Goal: Transaction & Acquisition: Purchase product/service

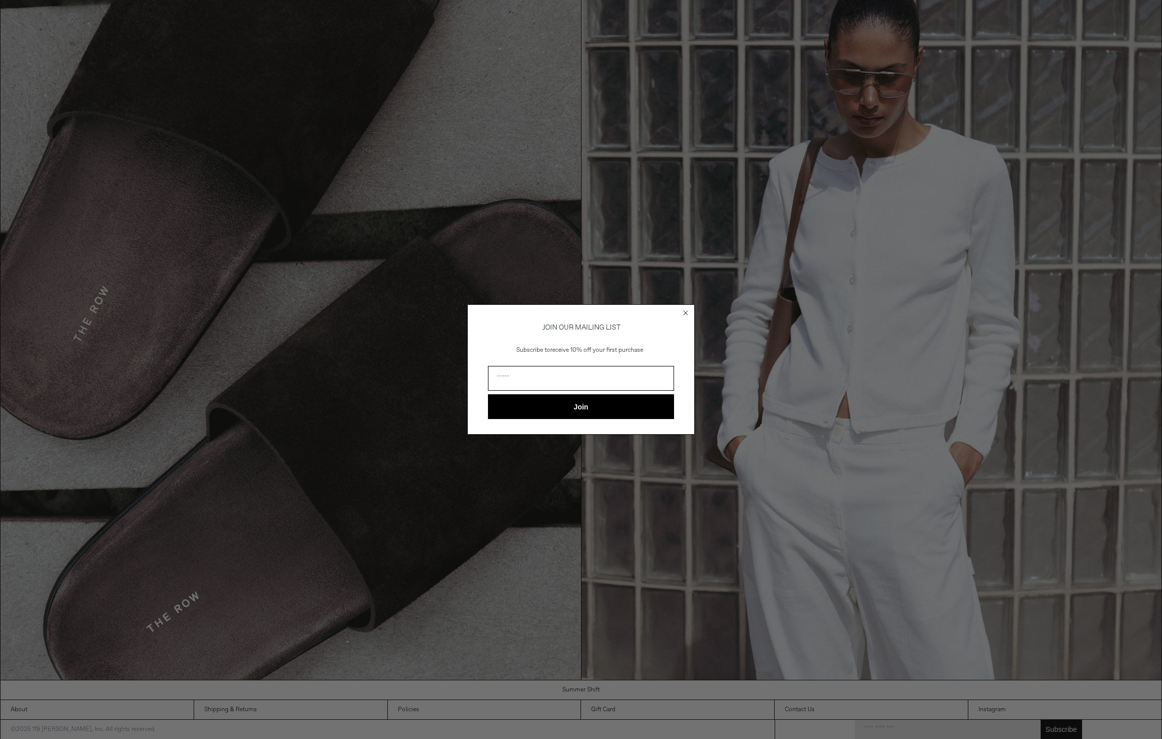
scroll to position [1605, 0]
click at [686, 310] on circle "Close dialog" at bounding box center [686, 313] width 10 height 10
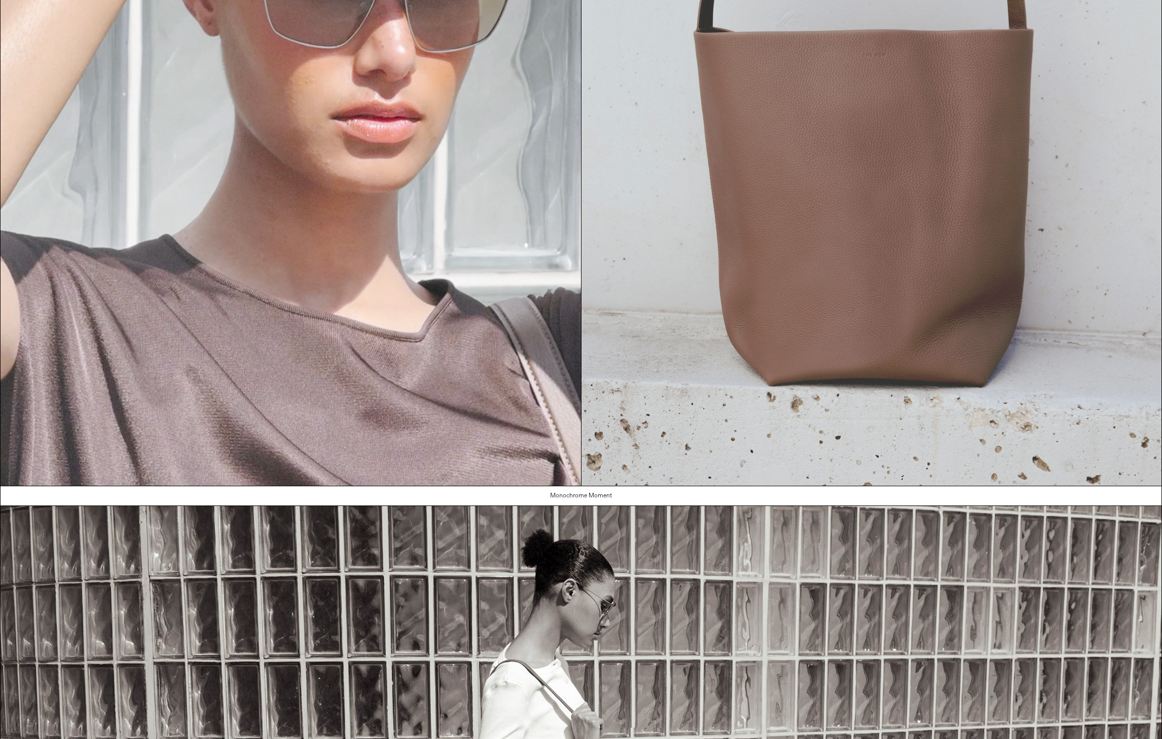
scroll to position [0, 0]
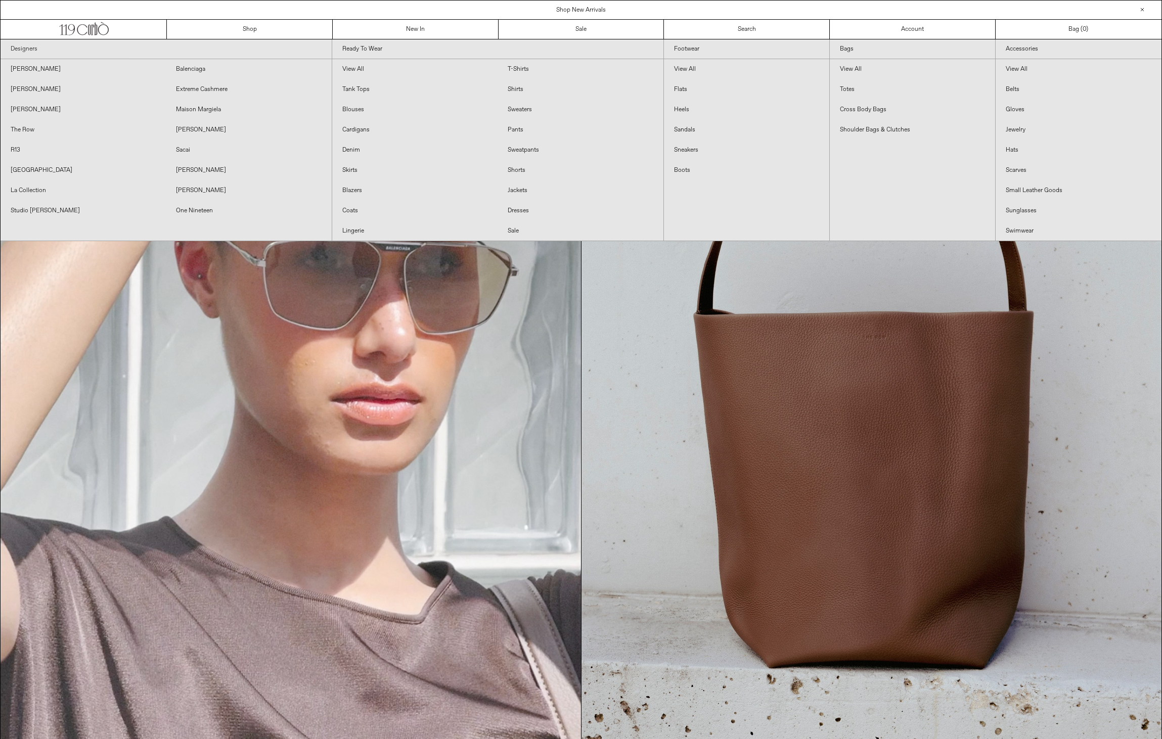
click at [35, 51] on link "Designers" at bounding box center [166, 49] width 331 height 20
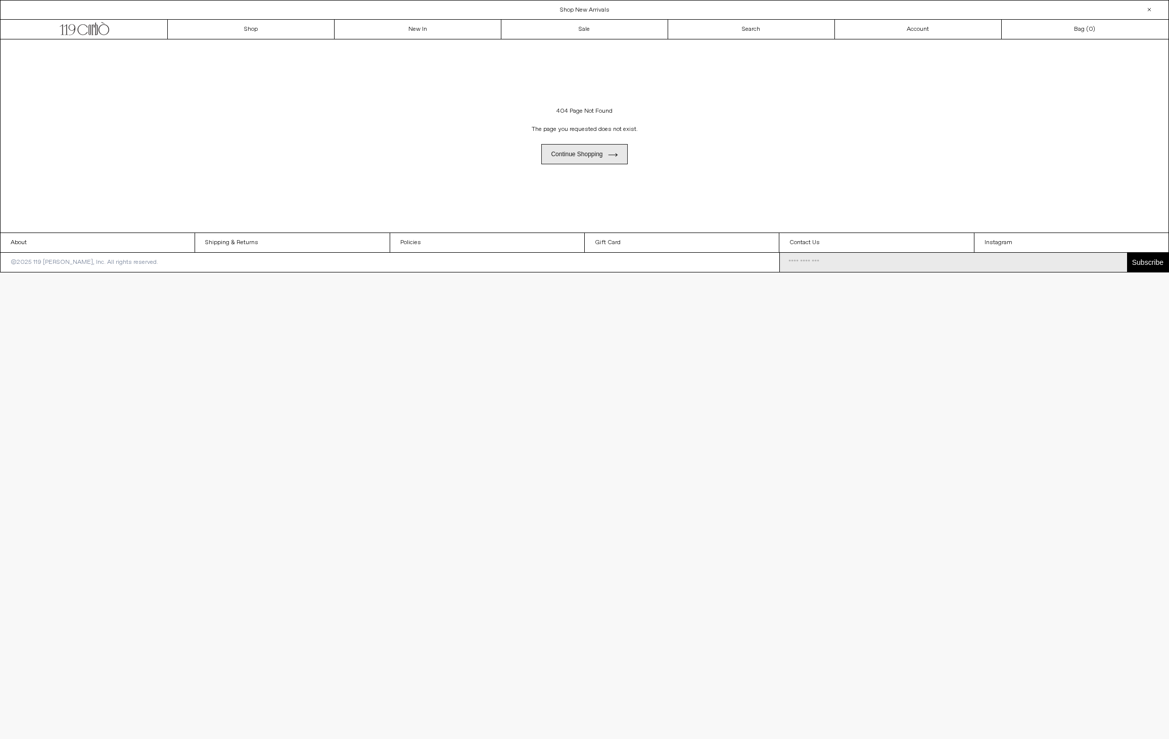
click at [590, 152] on link "Continue shopping" at bounding box center [584, 154] width 86 height 20
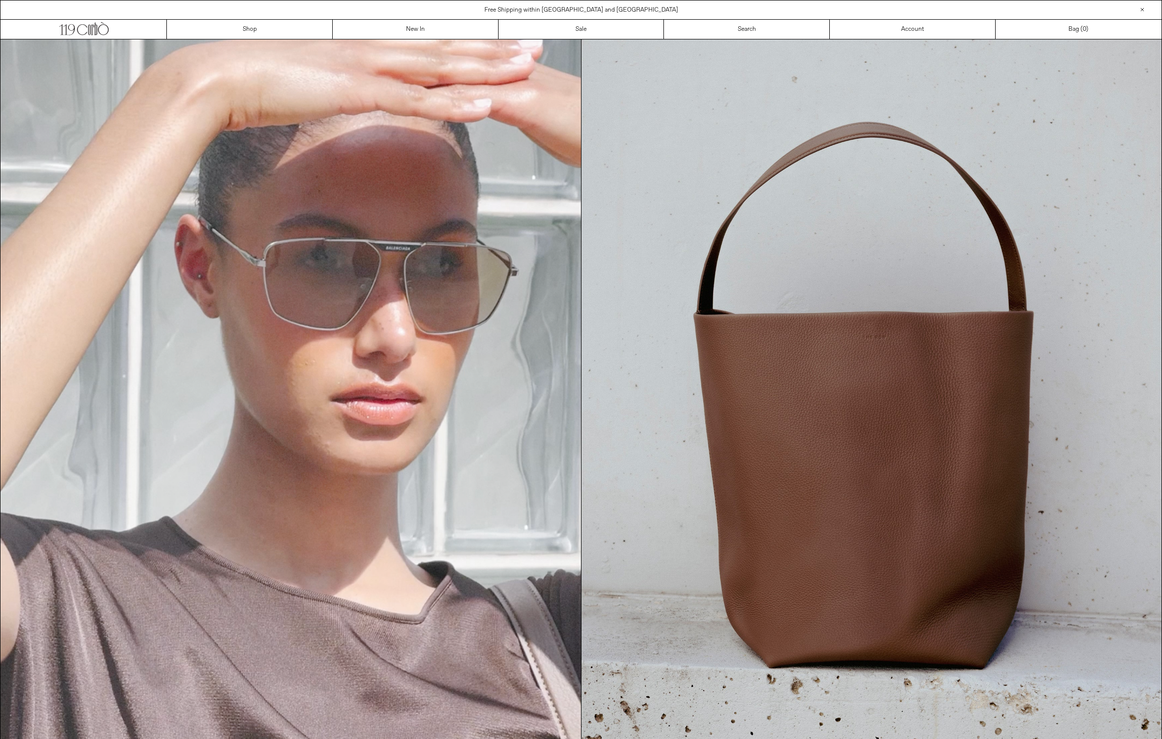
click at [94, 28] on icon ".cls-1, .cls-2 { fill: #231f20; stroke: #231f20; stroke-miterlimit: 10; stroke-…" at bounding box center [84, 27] width 50 height 15
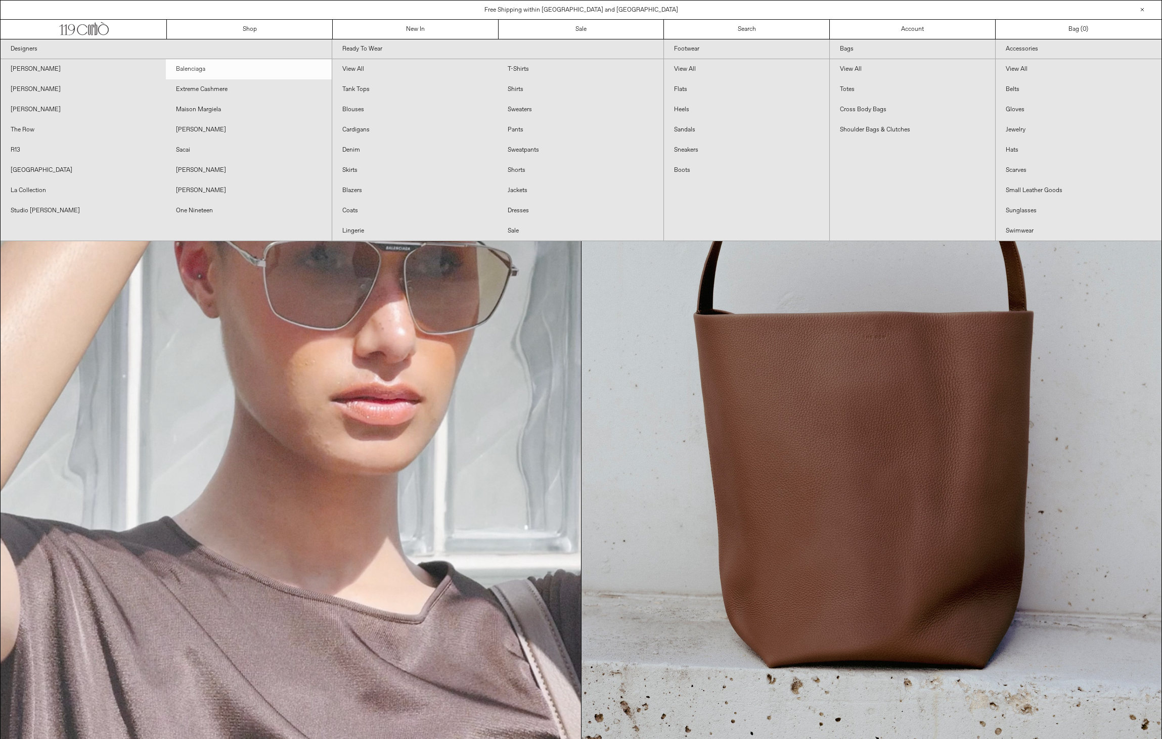
click at [184, 71] on link "Balenciaga" at bounding box center [248, 69] width 165 height 20
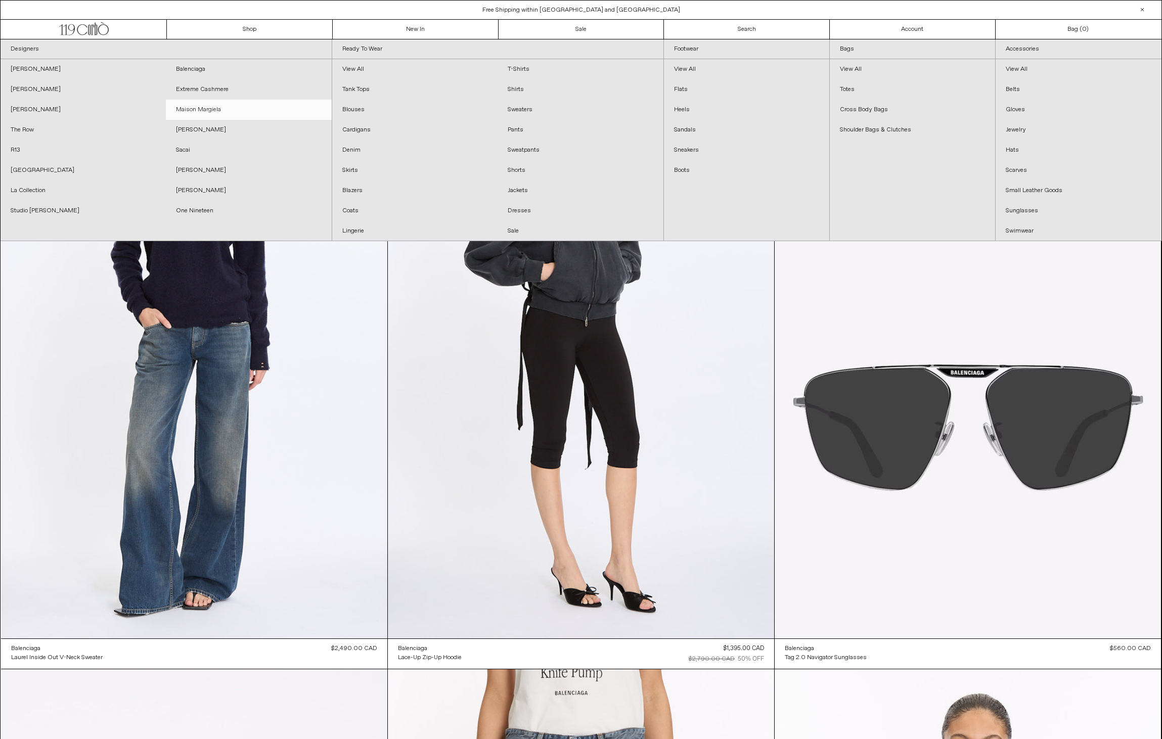
click at [207, 108] on link "Maison Margiela" at bounding box center [248, 110] width 165 height 20
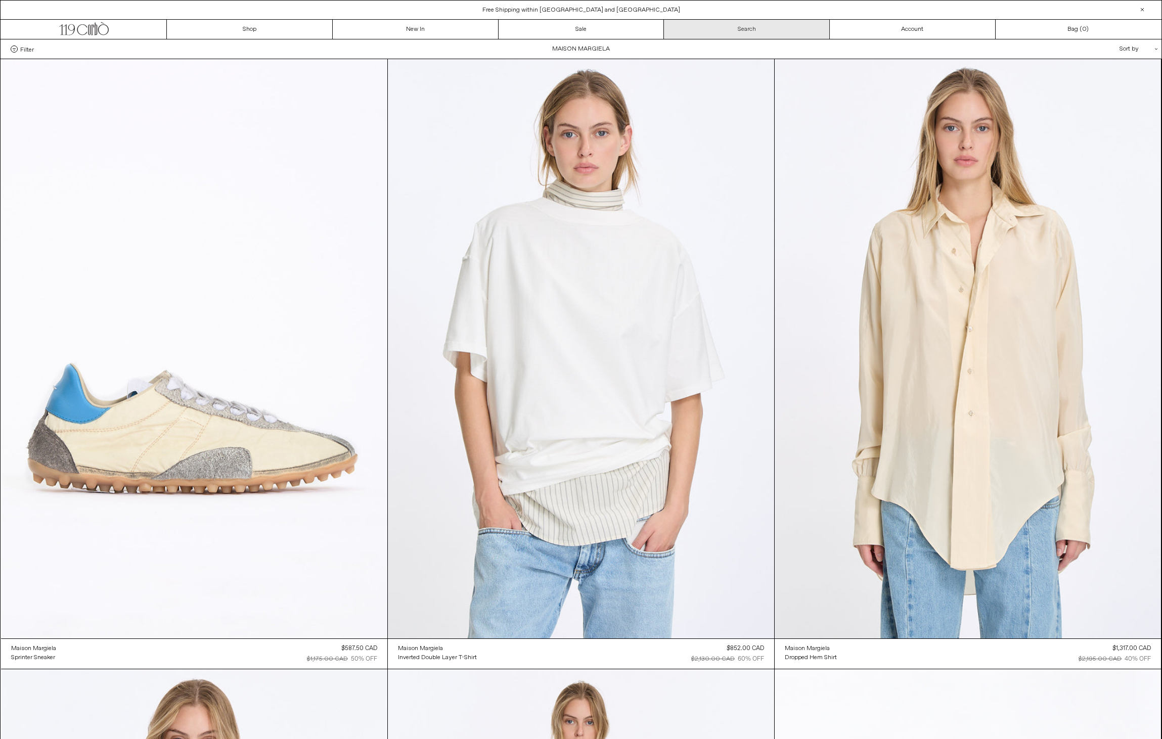
click at [742, 32] on link "Search" at bounding box center [747, 29] width 166 height 19
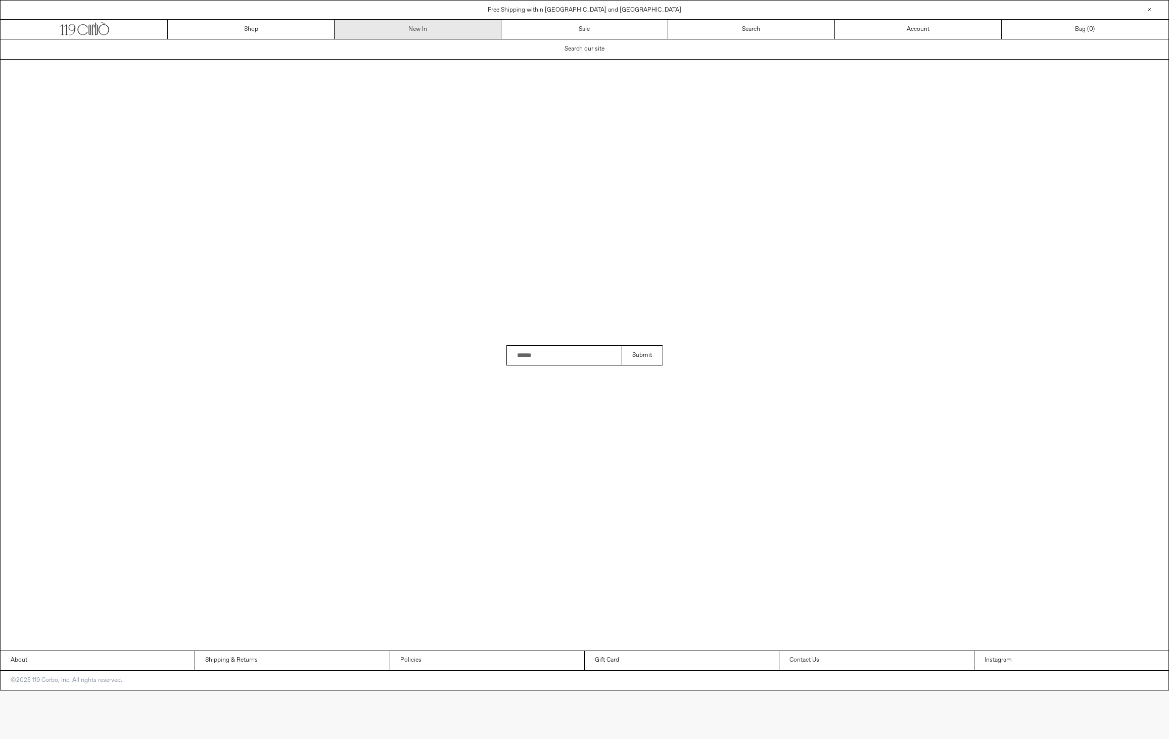
click at [464, 33] on link "New In" at bounding box center [418, 29] width 167 height 19
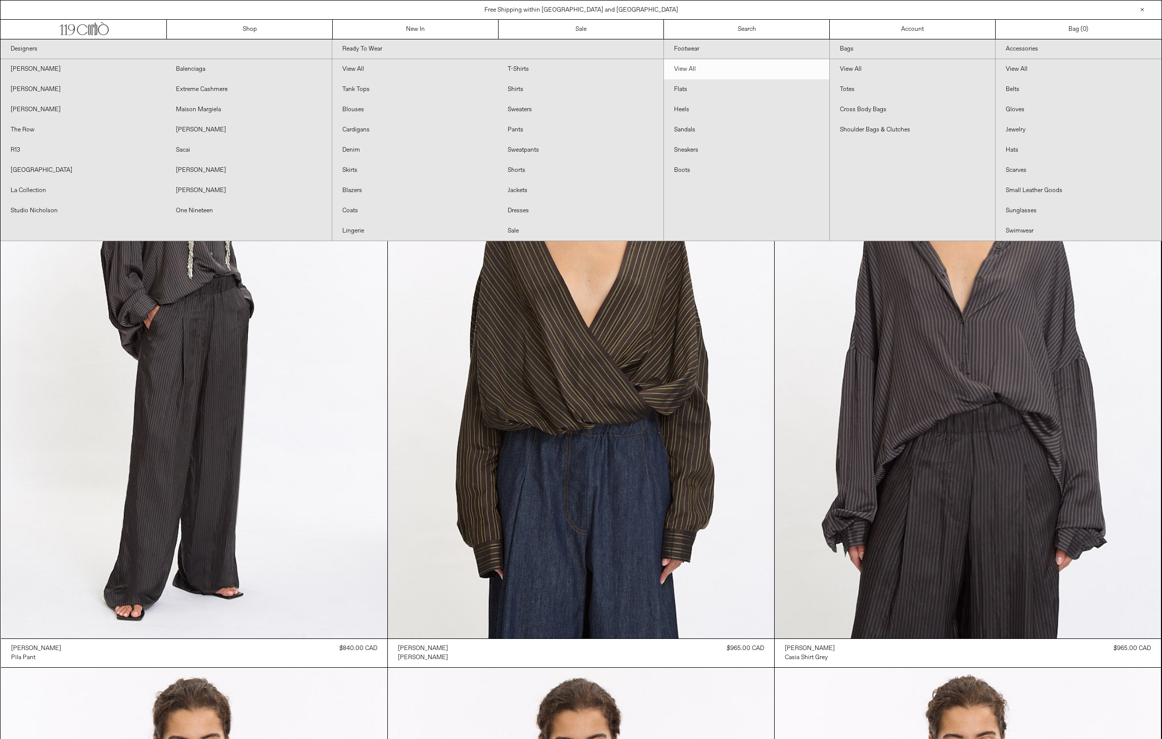
click at [676, 71] on link "View All" at bounding box center [746, 69] width 165 height 20
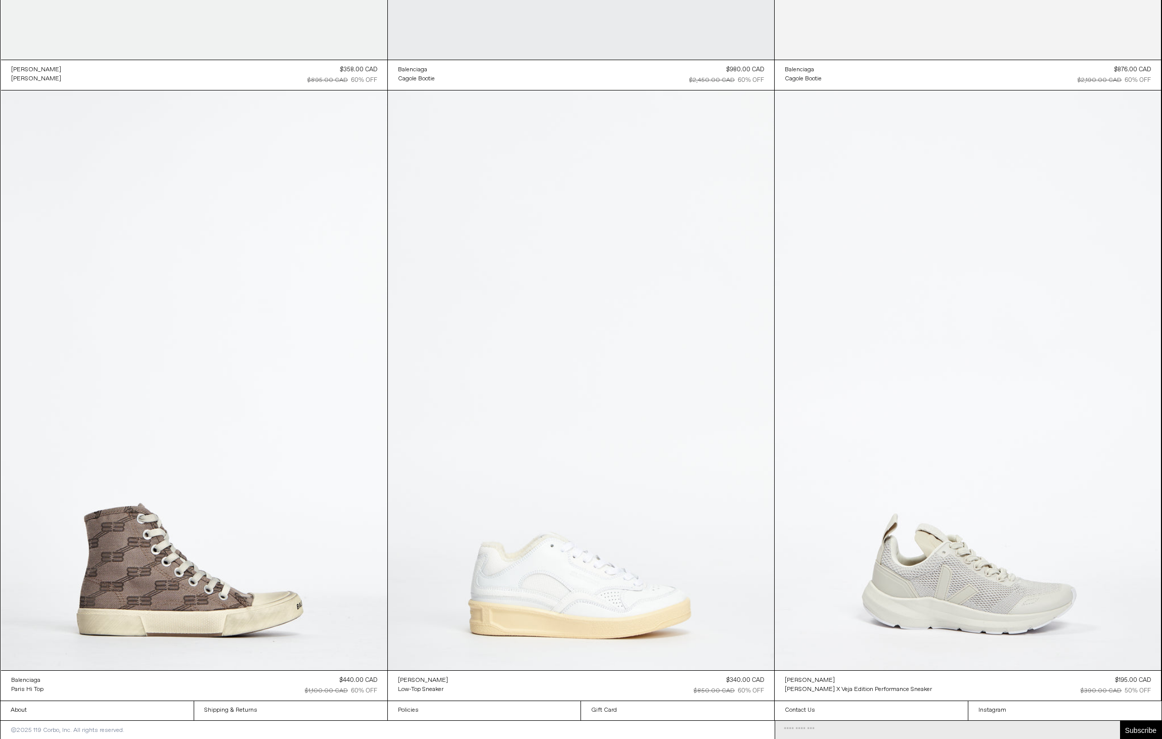
scroll to position [11563, 0]
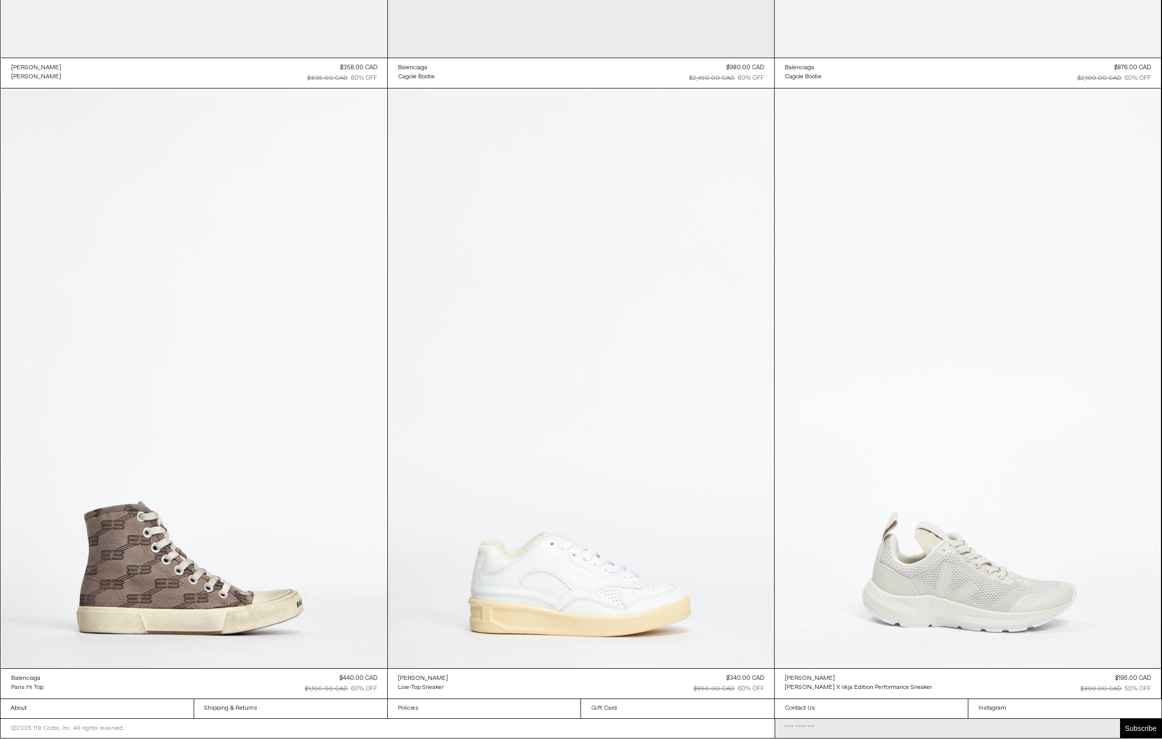
click at [852, 644] on at bounding box center [967, 377] width 386 height 579
